Goal: Information Seeking & Learning: Learn about a topic

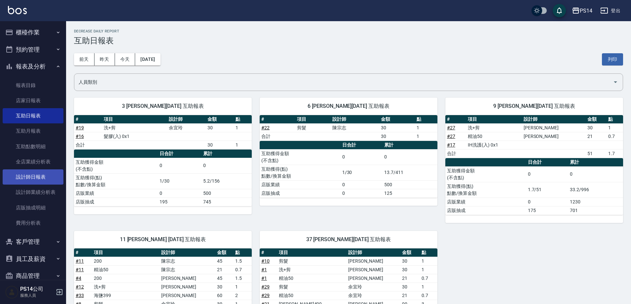
scroll to position [258, 0]
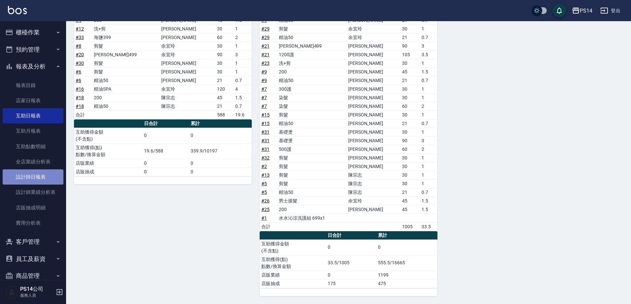
click at [35, 174] on link "設計師日報表" at bounding box center [33, 176] width 61 height 15
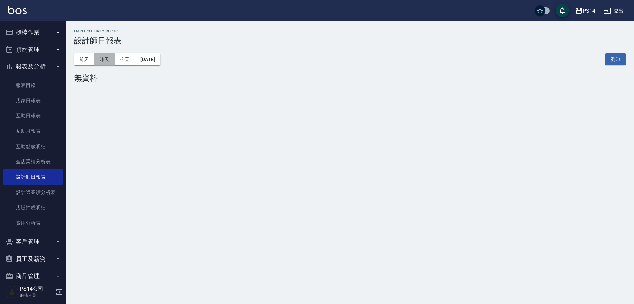
click at [107, 57] on button "昨天" at bounding box center [104, 59] width 20 height 12
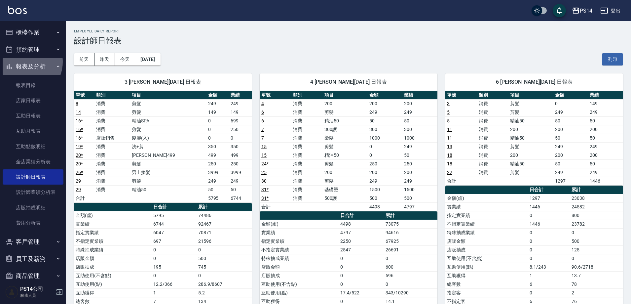
click at [24, 62] on button "報表及分析" at bounding box center [33, 66] width 61 height 17
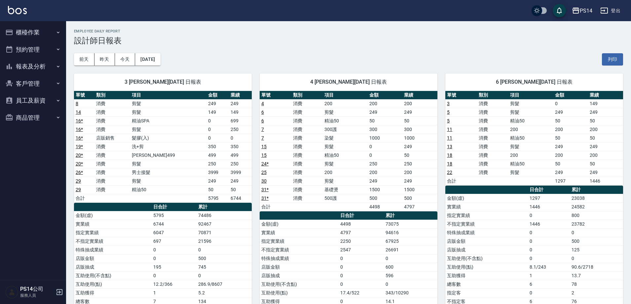
click at [616, 9] on button "登出" at bounding box center [610, 11] width 25 height 12
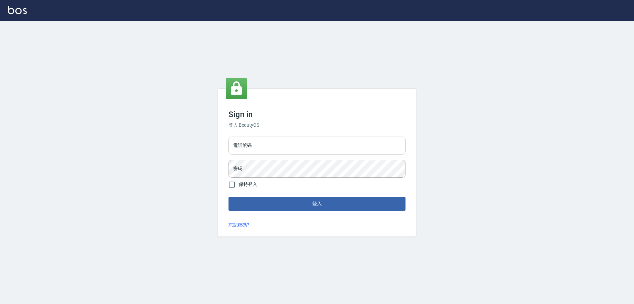
type input "0426657991"
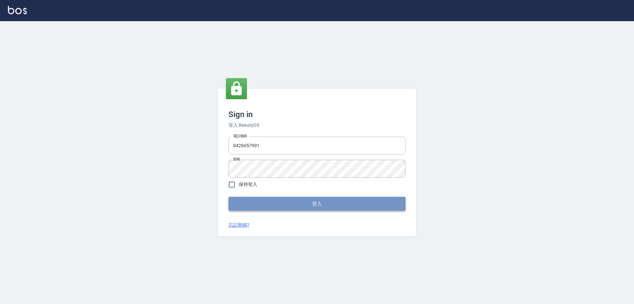
click at [264, 199] on button "登入" at bounding box center [317, 204] width 177 height 14
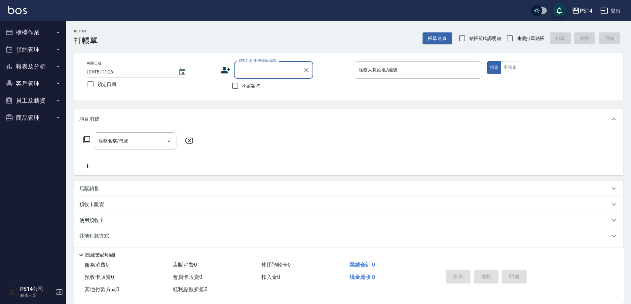
click at [48, 73] on button "報表及分析" at bounding box center [33, 66] width 61 height 17
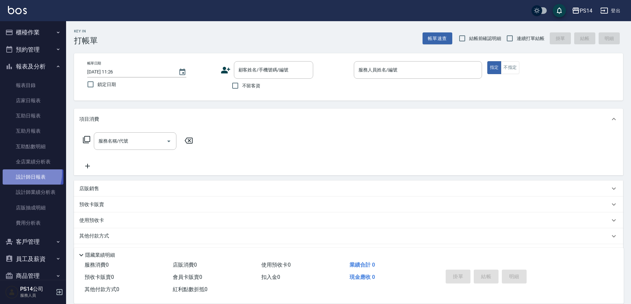
click at [23, 173] on link "設計師日報表" at bounding box center [33, 176] width 61 height 15
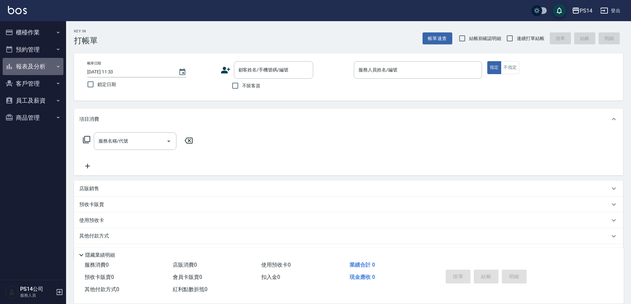
click at [30, 70] on button "報表及分析" at bounding box center [33, 66] width 61 height 17
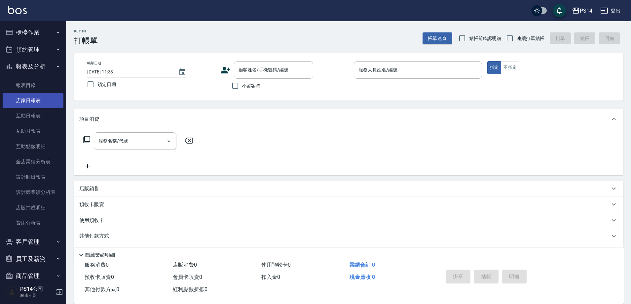
click at [34, 98] on link "店家日報表" at bounding box center [33, 100] width 61 height 15
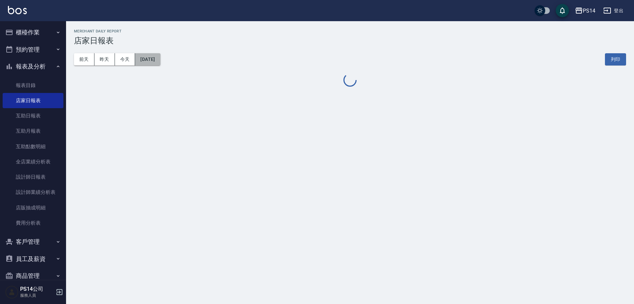
click at [146, 65] on button "[DATE]" at bounding box center [147, 59] width 25 height 12
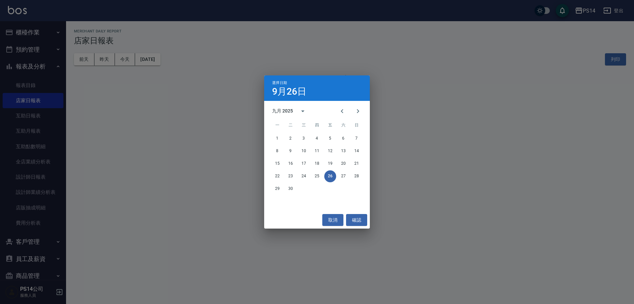
click at [271, 135] on div "1 2 3 4 5 6 7" at bounding box center [317, 138] width 106 height 12
click at [276, 138] on button "1" at bounding box center [278, 138] width 12 height 12
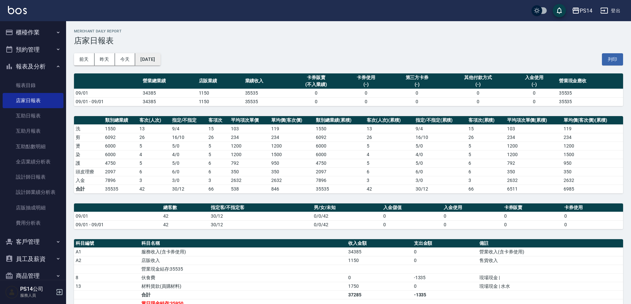
click at [160, 61] on button "2025/09/01" at bounding box center [147, 59] width 25 height 12
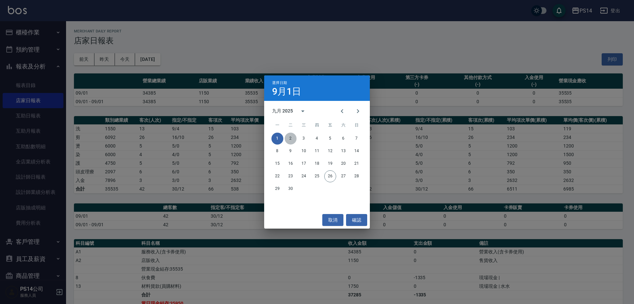
click at [289, 138] on button "2" at bounding box center [291, 138] width 12 height 12
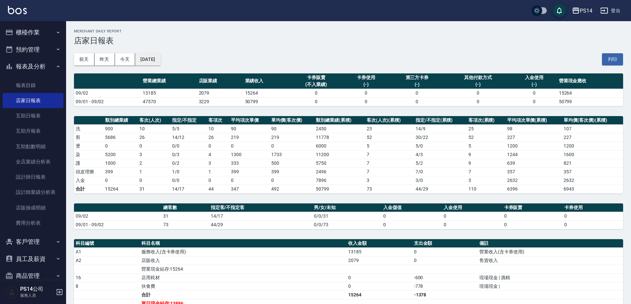
click at [160, 61] on button "2025/09/02" at bounding box center [147, 59] width 25 height 12
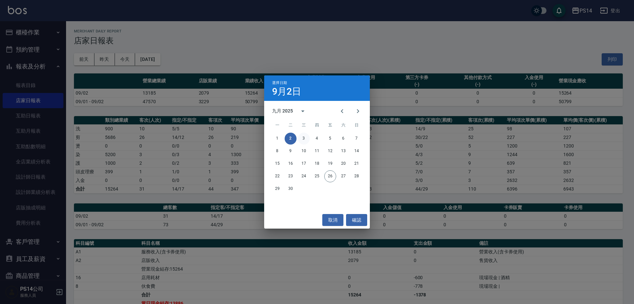
click at [300, 136] on button "3" at bounding box center [304, 138] width 12 height 12
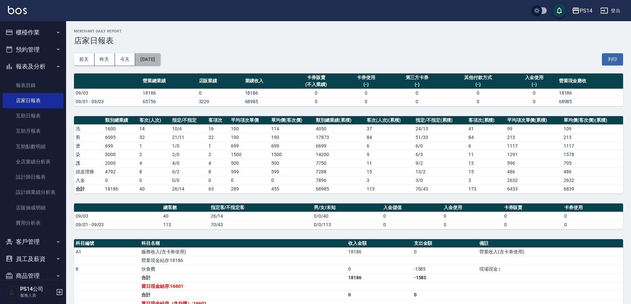
click at [160, 56] on button "2025/09/03" at bounding box center [147, 59] width 25 height 12
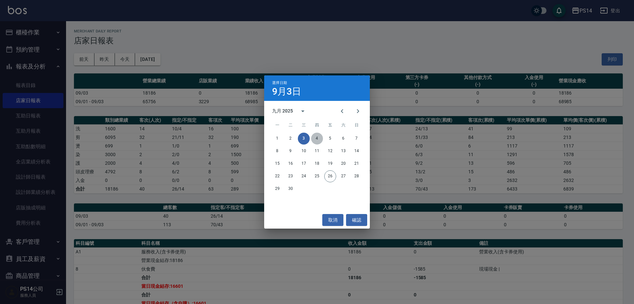
click at [315, 139] on button "4" at bounding box center [317, 138] width 12 height 12
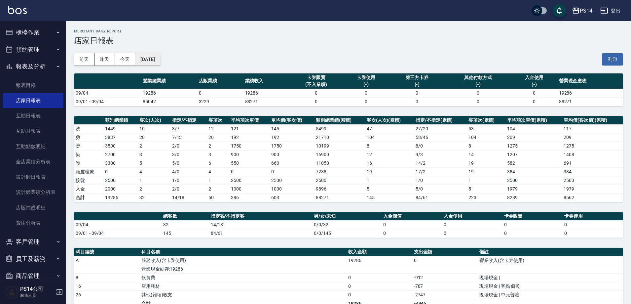
drag, startPoint x: 163, startPoint y: 53, endPoint x: 164, endPoint y: 59, distance: 7.0
click at [163, 53] on div "前天 昨天 今天 2025/09/04 列印" at bounding box center [348, 59] width 549 height 28
click at [160, 60] on button "2025/09/04" at bounding box center [147, 59] width 25 height 12
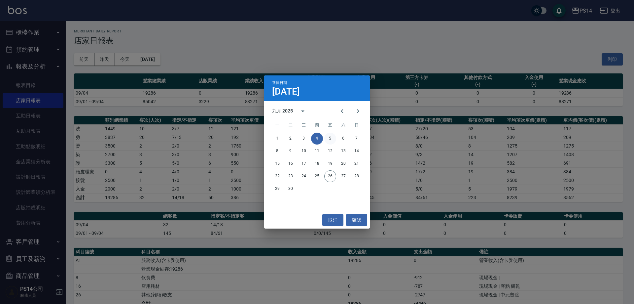
click at [333, 139] on button "5" at bounding box center [330, 138] width 12 height 12
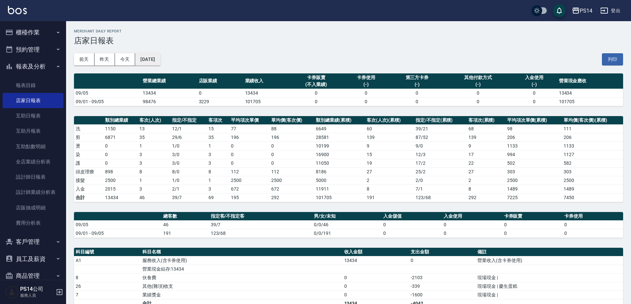
click at [160, 63] on button "2025/09/05" at bounding box center [147, 59] width 25 height 12
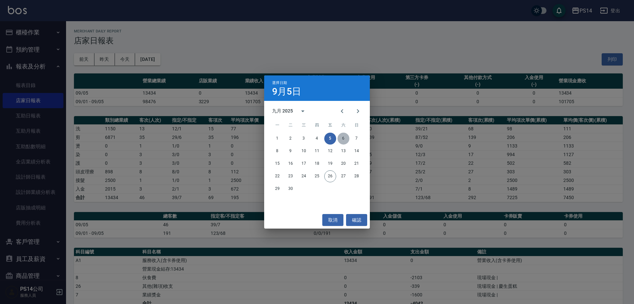
drag, startPoint x: 343, startPoint y: 139, endPoint x: 274, endPoint y: 102, distance: 78.6
click at [343, 138] on button "6" at bounding box center [344, 138] width 12 height 12
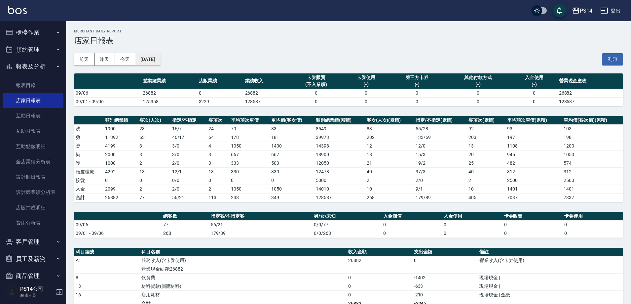
click at [160, 54] on button "2025/09/06" at bounding box center [147, 59] width 25 height 12
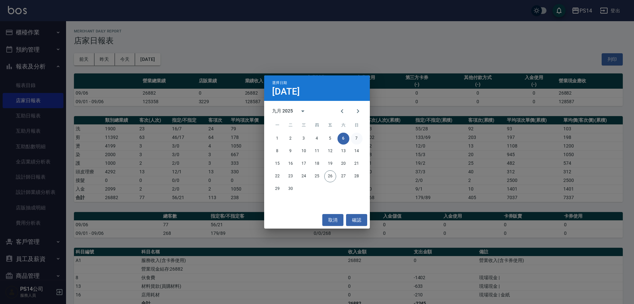
click at [356, 136] on button "7" at bounding box center [357, 138] width 12 height 12
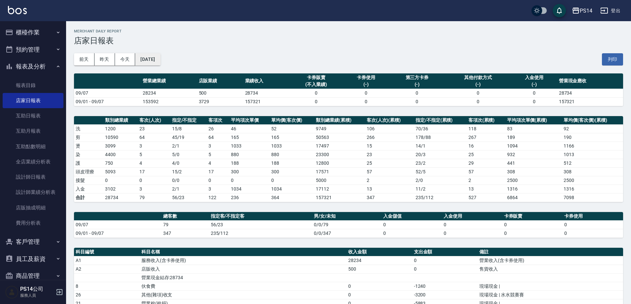
click at [160, 56] on button "2025/09/07" at bounding box center [147, 59] width 25 height 12
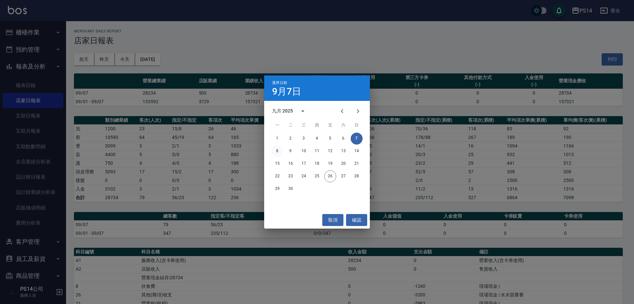
click at [280, 151] on button "8" at bounding box center [278, 151] width 12 height 12
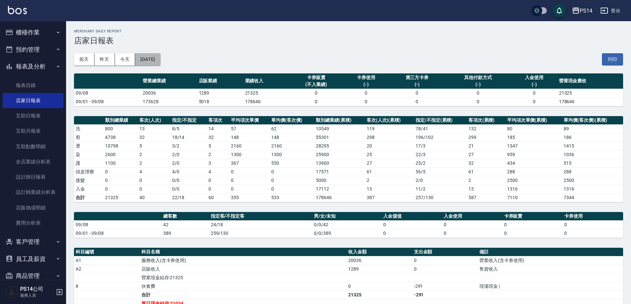
click at [160, 63] on button "2025/09/08" at bounding box center [147, 59] width 25 height 12
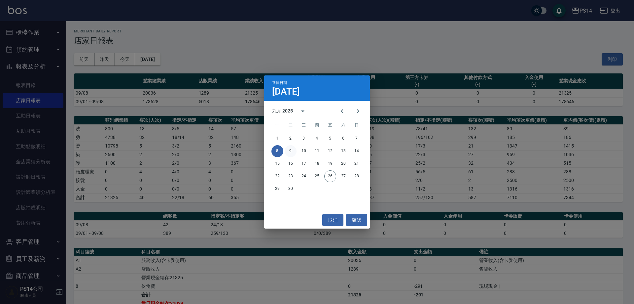
click at [293, 150] on button "9" at bounding box center [291, 151] width 12 height 12
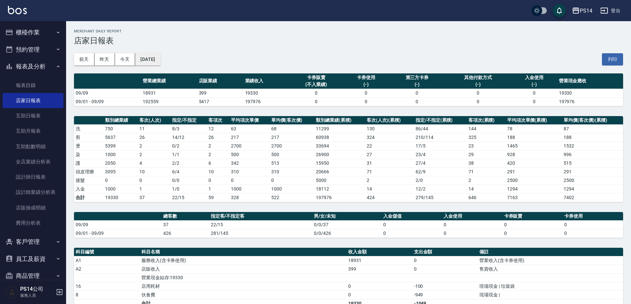
click at [155, 57] on button "2025/09/09" at bounding box center [147, 59] width 25 height 12
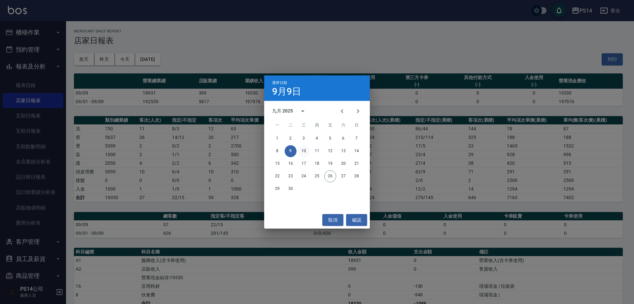
click at [303, 146] on button "10" at bounding box center [304, 151] width 12 height 12
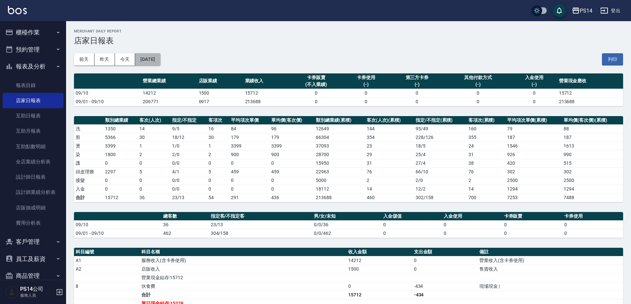
click at [146, 62] on button "2025/09/10" at bounding box center [147, 59] width 25 height 12
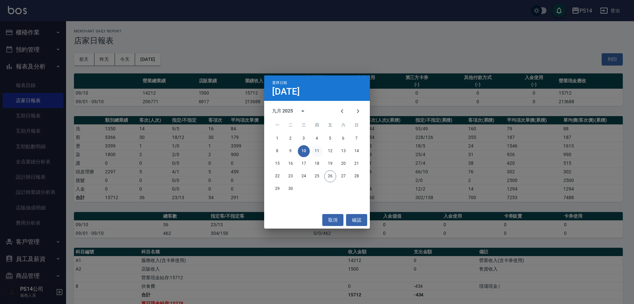
click at [316, 150] on button "11" at bounding box center [317, 151] width 12 height 12
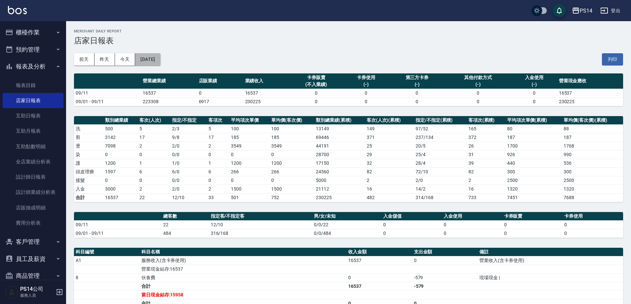
click at [160, 63] on button "2025/09/11" at bounding box center [147, 59] width 25 height 12
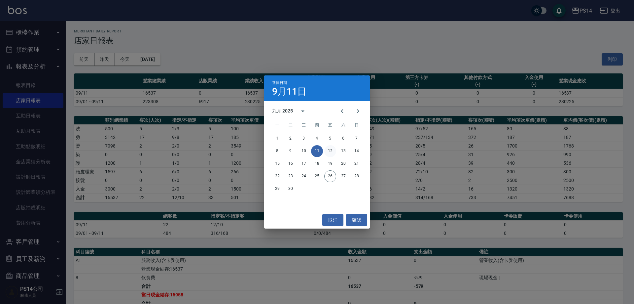
click at [329, 153] on button "12" at bounding box center [330, 151] width 12 height 12
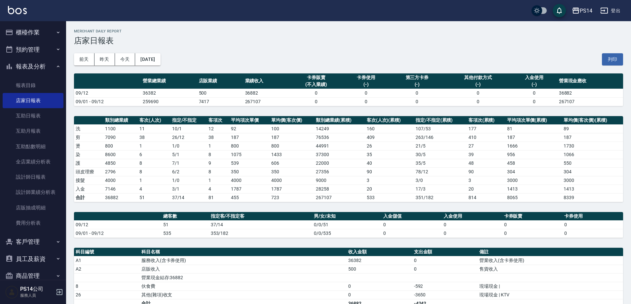
click at [166, 66] on div "前天 昨天 今天 2025/09/12 列印" at bounding box center [348, 59] width 549 height 28
click at [160, 59] on button "2025/09/12" at bounding box center [147, 59] width 25 height 12
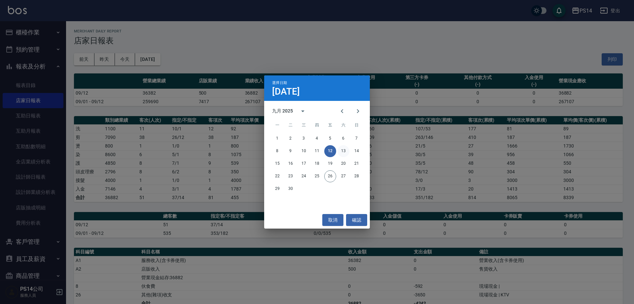
click at [346, 152] on button "13" at bounding box center [344, 151] width 12 height 12
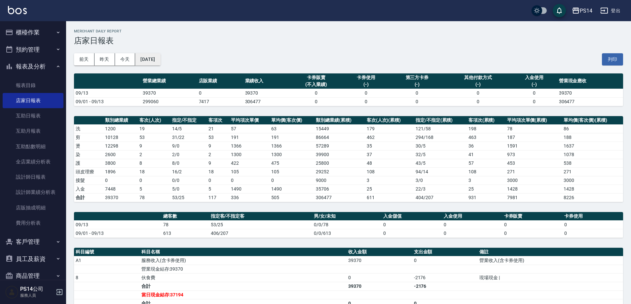
click at [155, 64] on button "2025/09/13" at bounding box center [147, 59] width 25 height 12
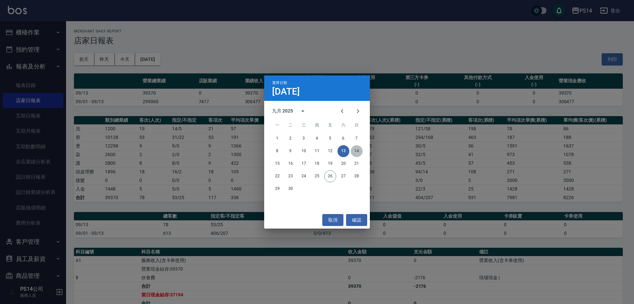
click at [360, 149] on button "14" at bounding box center [357, 151] width 12 height 12
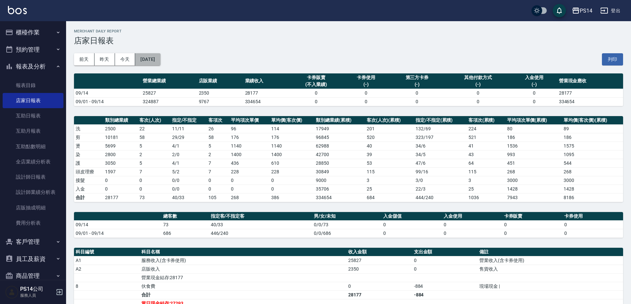
click at [160, 60] on button "2025/09/14" at bounding box center [147, 59] width 25 height 12
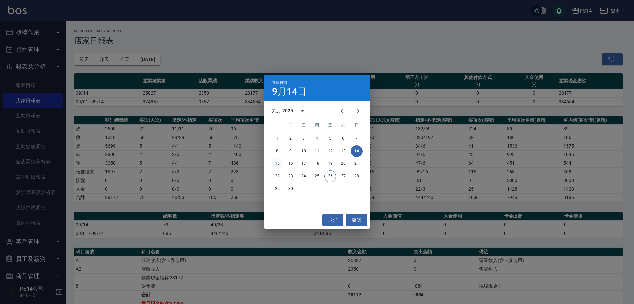
click at [276, 165] on button "15" at bounding box center [278, 164] width 12 height 12
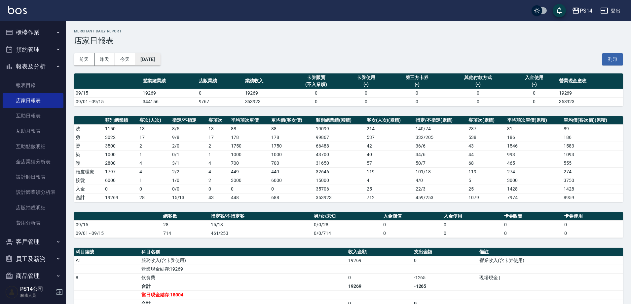
click at [155, 59] on button "2025/09/15" at bounding box center [147, 59] width 25 height 12
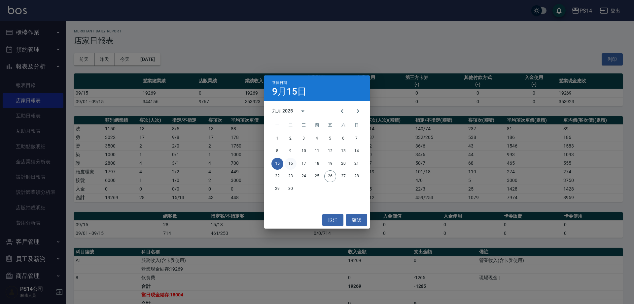
click at [288, 166] on button "16" at bounding box center [291, 164] width 12 height 12
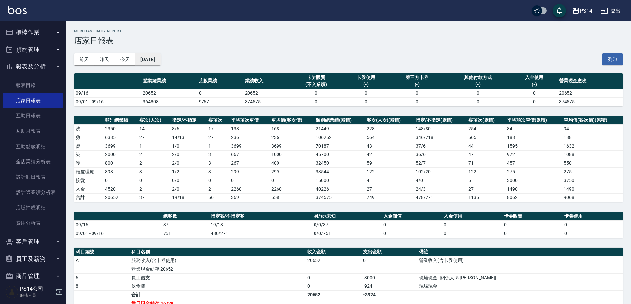
click at [159, 61] on button "2025/09/16" at bounding box center [147, 59] width 25 height 12
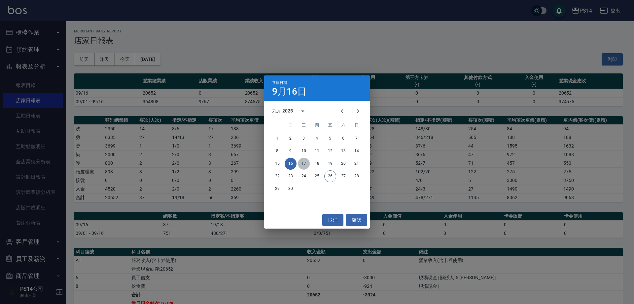
click at [307, 163] on button "17" at bounding box center [304, 164] width 12 height 12
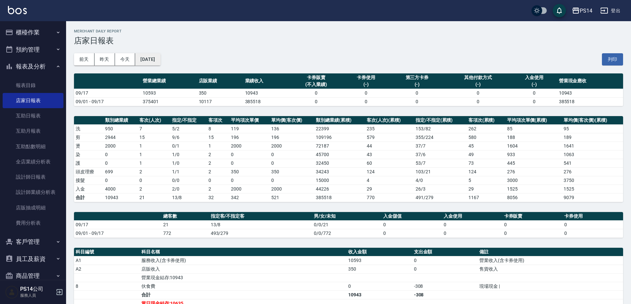
click at [159, 56] on button "2025/09/17" at bounding box center [147, 59] width 25 height 12
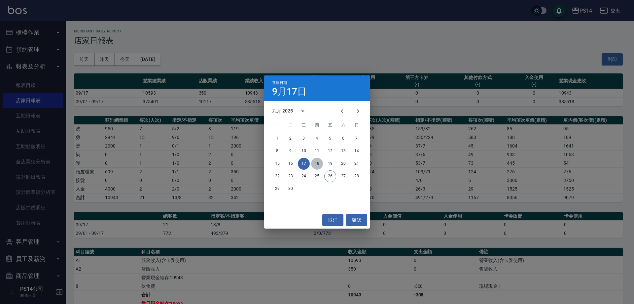
click at [316, 165] on button "18" at bounding box center [317, 164] width 12 height 12
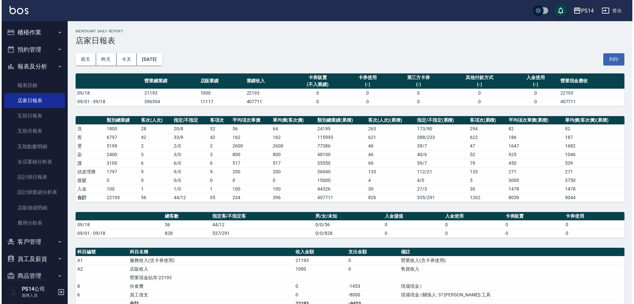
scroll to position [33, 0]
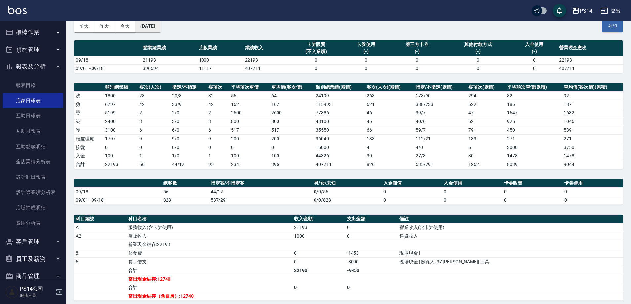
click at [160, 28] on button "2025/09/18" at bounding box center [147, 26] width 25 height 12
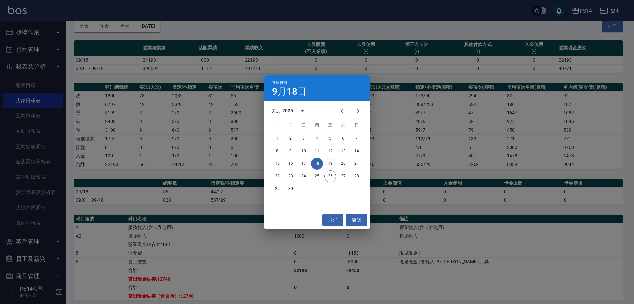
click at [333, 162] on button "19" at bounding box center [330, 164] width 12 height 12
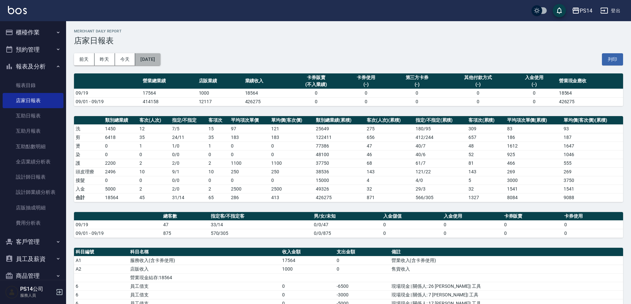
click at [156, 61] on button "2025/09/19" at bounding box center [147, 59] width 25 height 12
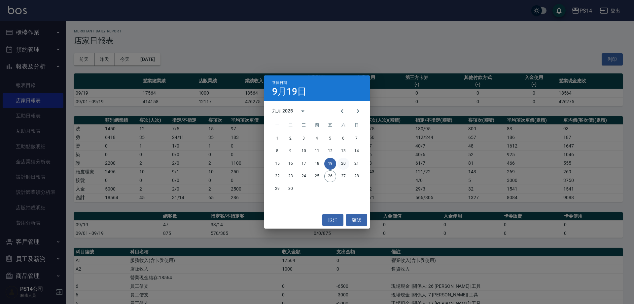
click at [344, 161] on button "20" at bounding box center [344, 164] width 12 height 12
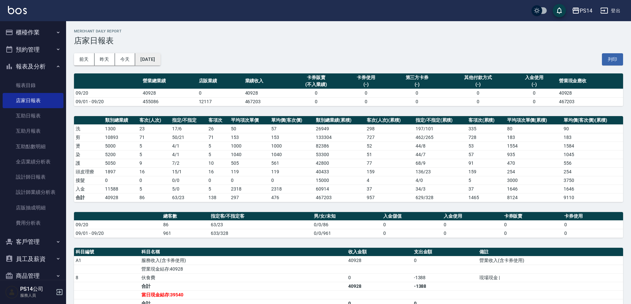
click at [157, 54] on button "2025/09/20" at bounding box center [147, 59] width 25 height 12
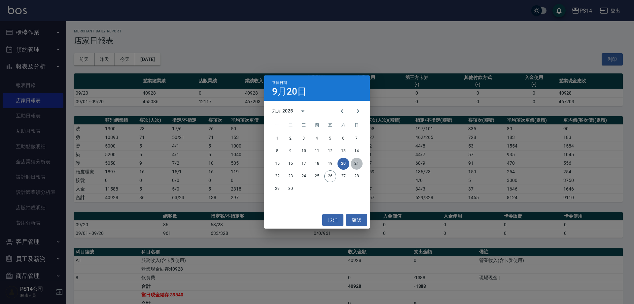
click at [357, 166] on button "21" at bounding box center [357, 164] width 12 height 12
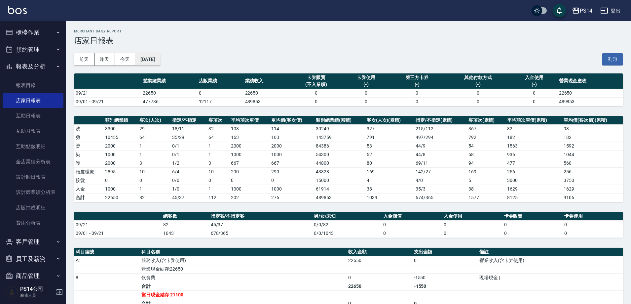
click at [160, 56] on button "2025/09/21" at bounding box center [147, 59] width 25 height 12
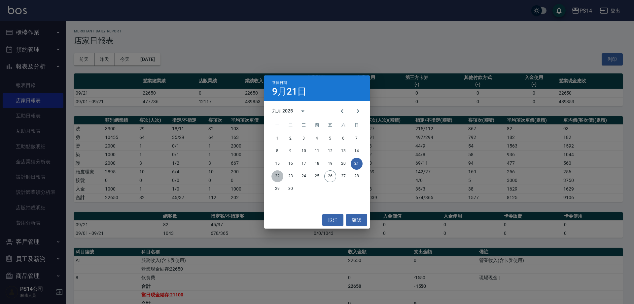
click at [279, 177] on button "22" at bounding box center [278, 176] width 12 height 12
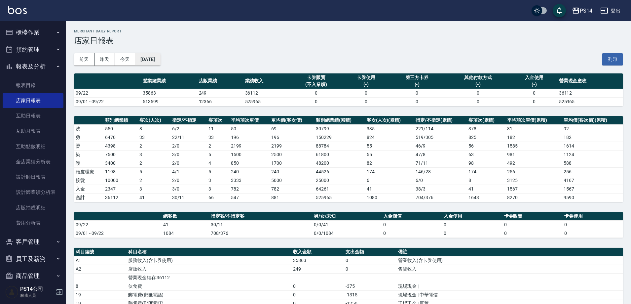
click at [158, 62] on button "2025/09/22" at bounding box center [147, 59] width 25 height 12
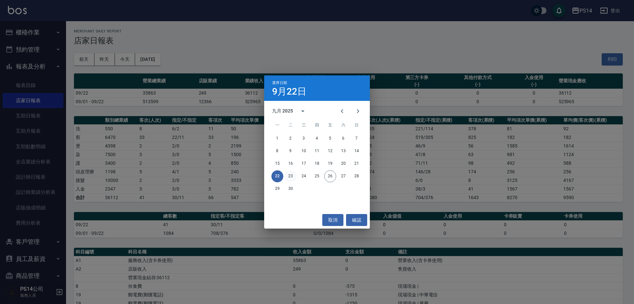
click at [291, 176] on button "23" at bounding box center [291, 176] width 12 height 12
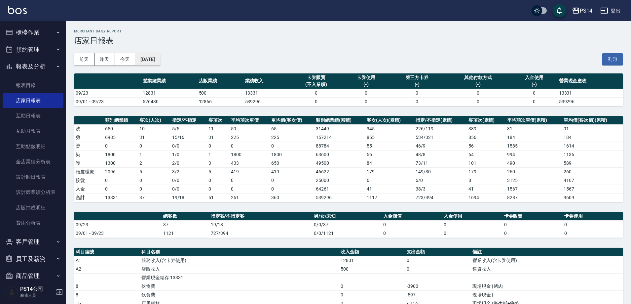
click at [160, 54] on button "2025/09/23" at bounding box center [147, 59] width 25 height 12
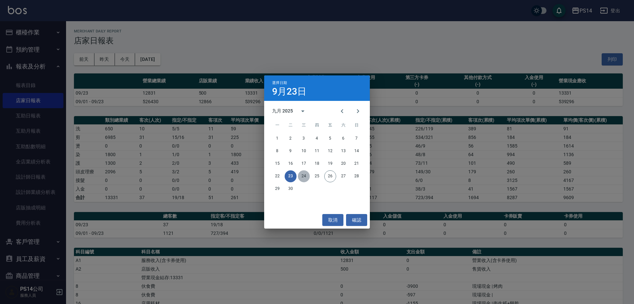
drag, startPoint x: 301, startPoint y: 177, endPoint x: 298, endPoint y: 144, distance: 33.5
click at [301, 177] on button "24" at bounding box center [304, 176] width 12 height 12
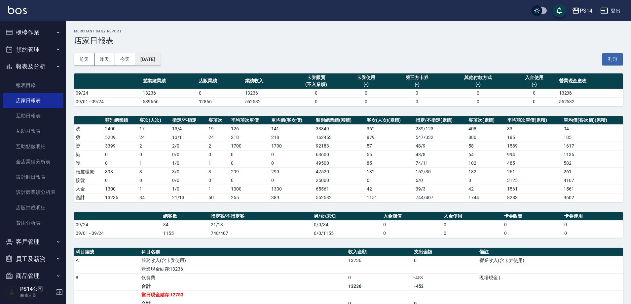
click at [147, 61] on button "2025/09/24" at bounding box center [147, 59] width 25 height 12
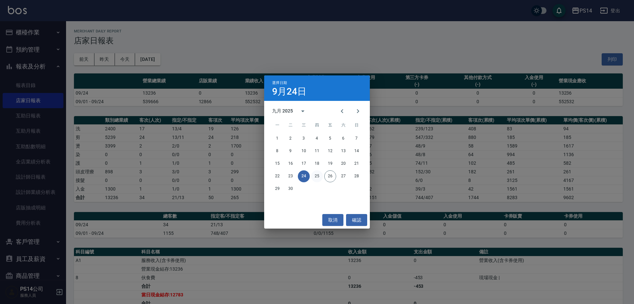
click at [318, 172] on button "25" at bounding box center [317, 176] width 12 height 12
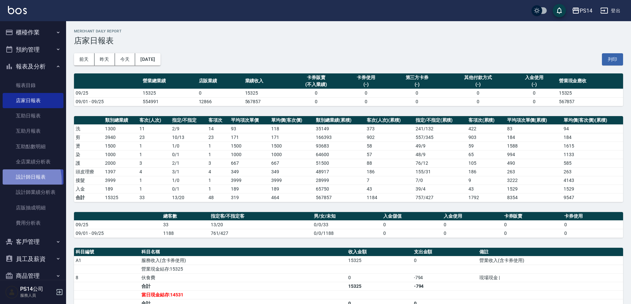
click at [10, 181] on link "設計師日報表" at bounding box center [33, 176] width 61 height 15
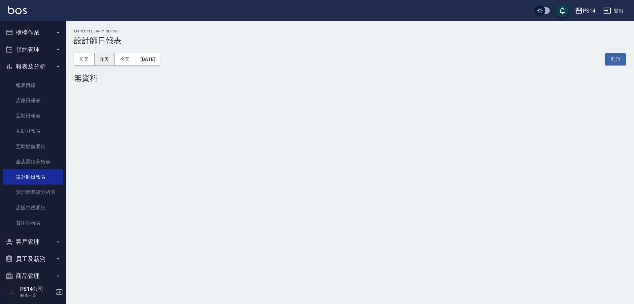
click at [112, 55] on button "昨天" at bounding box center [104, 59] width 20 height 12
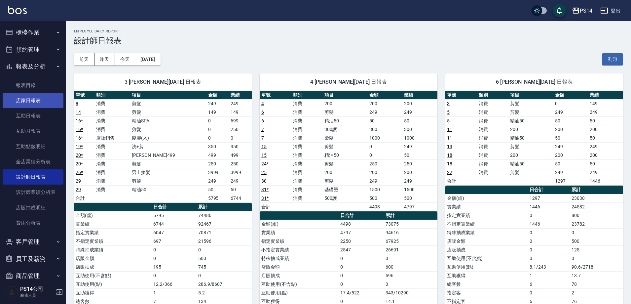
click at [35, 105] on link "店家日報表" at bounding box center [33, 100] width 61 height 15
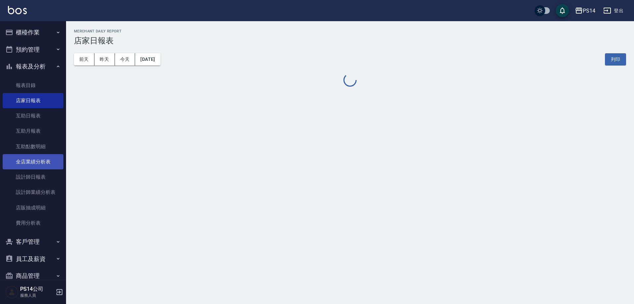
click at [42, 159] on link "全店業績分析表" at bounding box center [33, 161] width 61 height 15
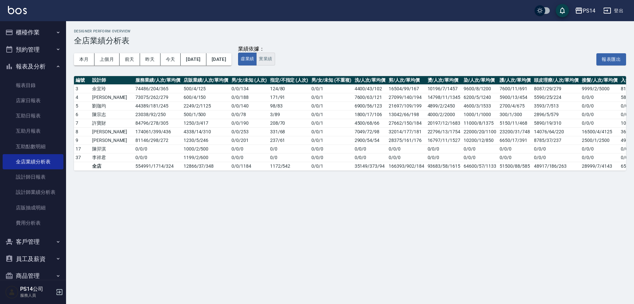
click at [275, 60] on button "實業績" at bounding box center [265, 59] width 18 height 13
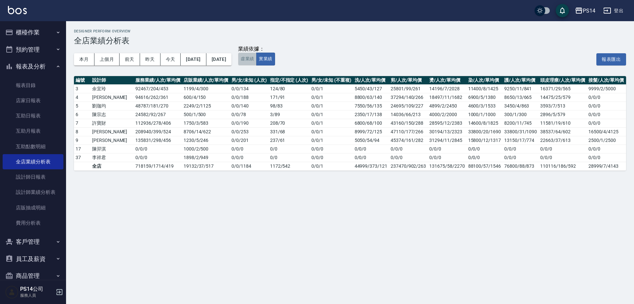
click at [257, 56] on button "虛業績" at bounding box center [247, 59] width 18 height 13
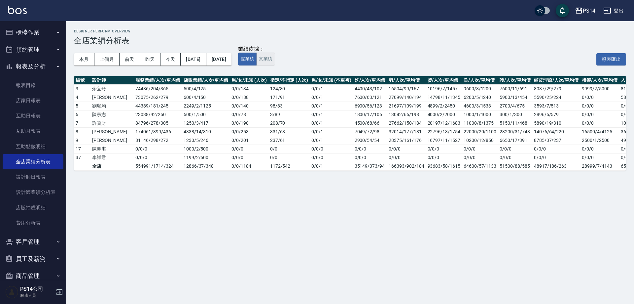
click at [275, 58] on button "實業績" at bounding box center [265, 59] width 18 height 13
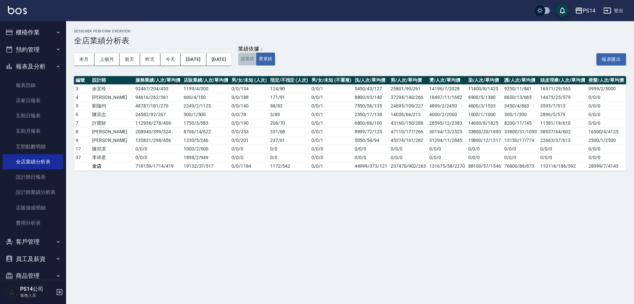
click at [257, 54] on button "虛業績" at bounding box center [247, 59] width 18 height 13
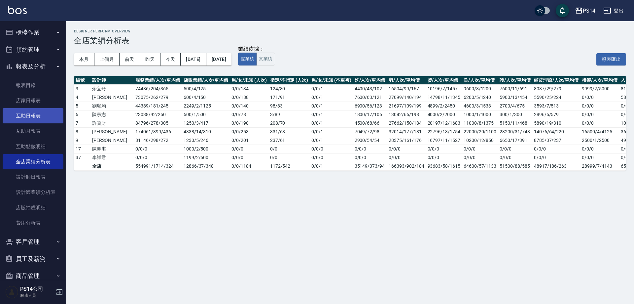
click at [30, 117] on link "互助日報表" at bounding box center [33, 115] width 61 height 15
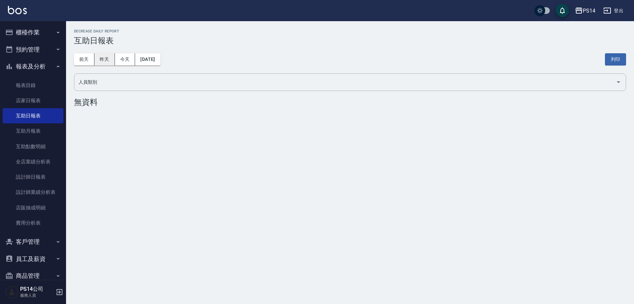
click at [109, 60] on button "昨天" at bounding box center [104, 59] width 20 height 12
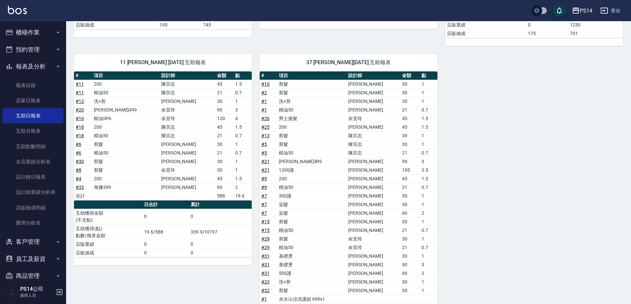
scroll to position [258, 0]
